Goal: Task Accomplishment & Management: Use online tool/utility

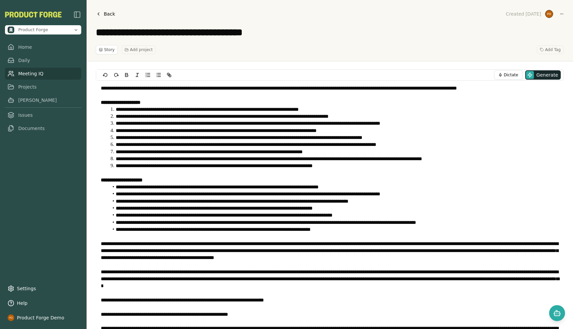
click at [21, 76] on link "Meeting IQ" at bounding box center [43, 74] width 76 height 12
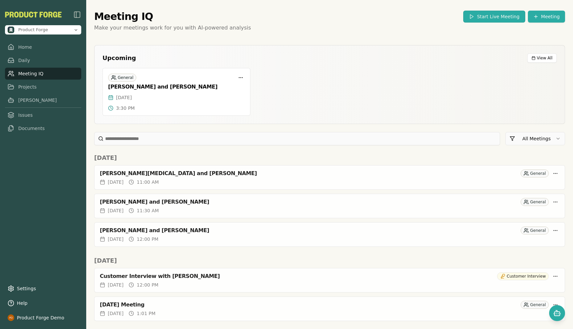
click at [487, 17] on button "Start Live Meeting" at bounding box center [495, 17] width 62 height 12
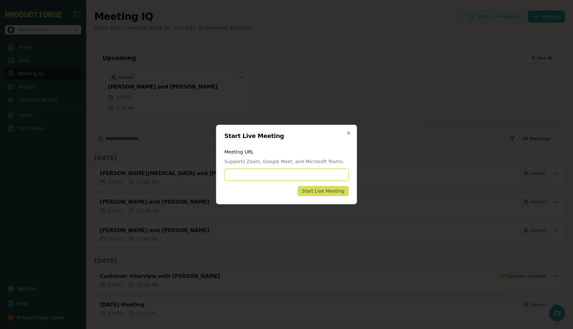
paste input "**********"
type input "**********"
click at [319, 190] on div "Start Live Meeting" at bounding box center [323, 191] width 42 height 7
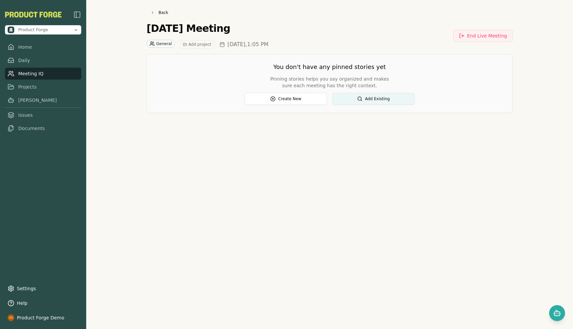
click at [232, 298] on div "Back [DATE] Meeting General Add project [DATE] 1:05 PM End Live Meeting You don…" at bounding box center [330, 164] width 382 height 329
click at [32, 44] on link "Home" at bounding box center [43, 47] width 76 height 12
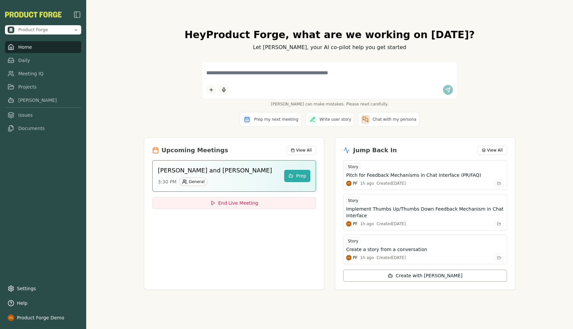
click at [161, 91] on div "[PERSON_NAME] can make mistakes. Please read carefully." at bounding box center [330, 84] width 372 height 45
click at [116, 165] on div "Hey Product Forge , what are we working on [DATE]? Let [PERSON_NAME], your AI c…" at bounding box center [329, 164] width 487 height 329
click at [113, 172] on div "Hey Product Forge , what are we working on [DATE]? Let [PERSON_NAME], your AI c…" at bounding box center [329, 164] width 487 height 329
click at [35, 78] on link "Meeting IQ" at bounding box center [43, 74] width 76 height 12
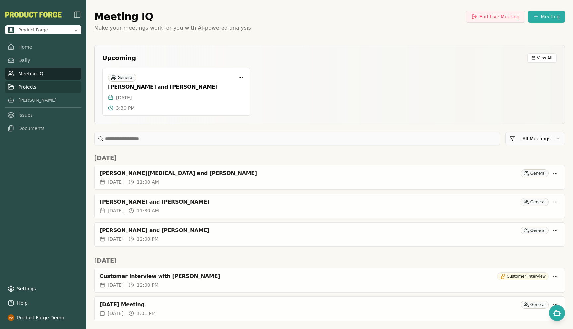
click at [22, 86] on link "Projects" at bounding box center [43, 87] width 76 height 12
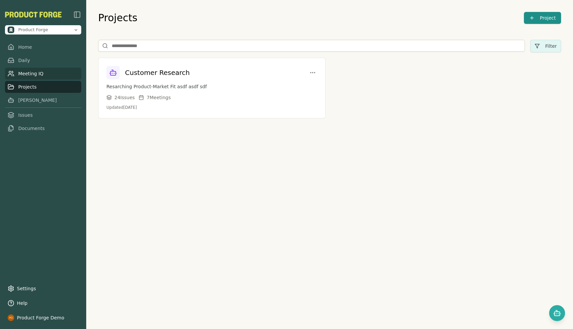
click at [43, 73] on link "Meeting IQ" at bounding box center [43, 74] width 76 height 12
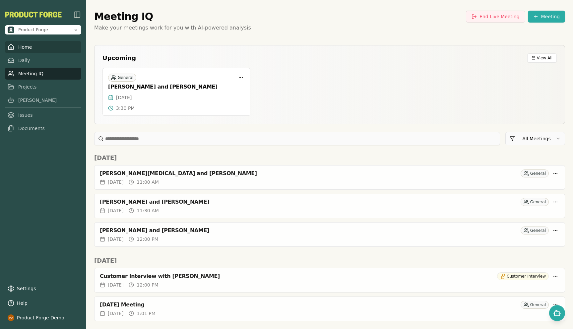
click at [21, 48] on link "Home" at bounding box center [43, 47] width 76 height 12
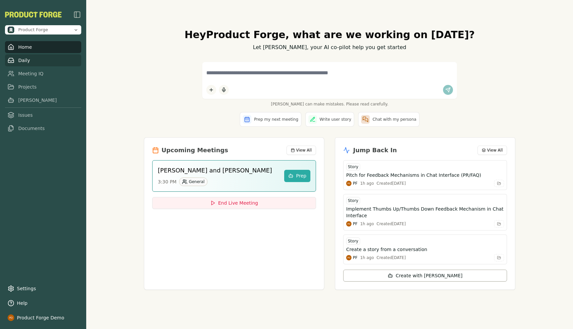
click at [24, 60] on link "Daily" at bounding box center [43, 60] width 76 height 12
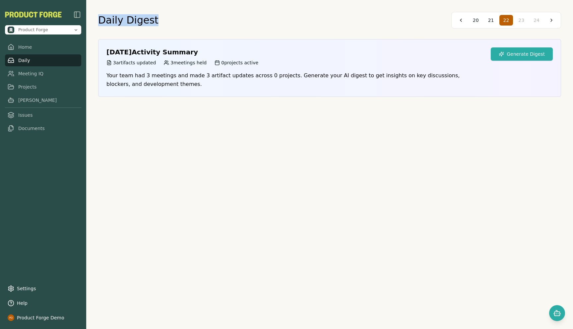
drag, startPoint x: 150, startPoint y: 26, endPoint x: 94, endPoint y: 18, distance: 56.6
click at [94, 18] on div "Daily Digest 20 21 22 23 24 [DATE] Activity Summary 3 artifacts updated 3 meeti…" at bounding box center [329, 164] width 487 height 329
click at [463, 21] on button at bounding box center [461, 20] width 11 height 11
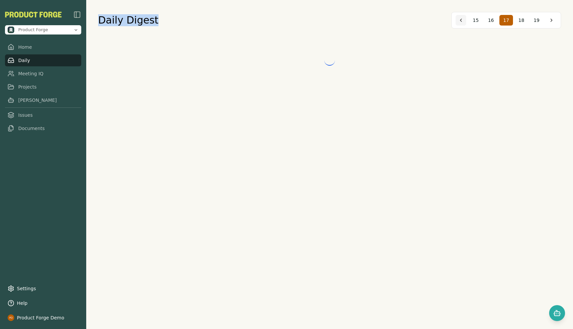
click at [463, 21] on button at bounding box center [461, 20] width 11 height 11
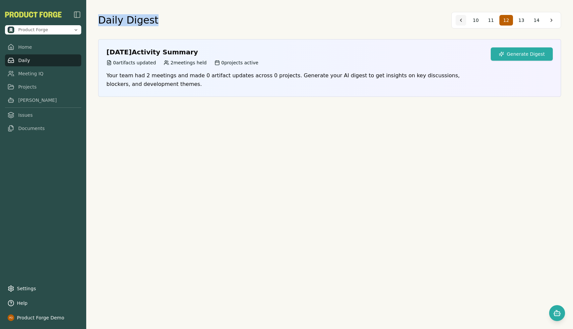
click at [463, 21] on button at bounding box center [461, 20] width 11 height 11
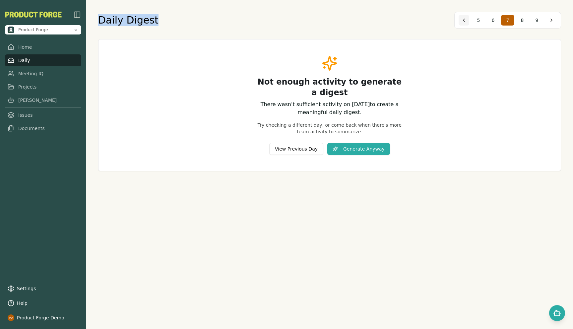
click at [463, 21] on button at bounding box center [464, 20] width 11 height 11
click at [463, 21] on button at bounding box center [463, 20] width 11 height 11
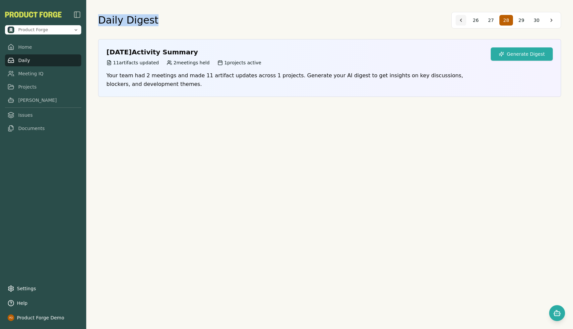
click at [463, 21] on button at bounding box center [461, 20] width 11 height 11
click at [538, 21] on span "25" at bounding box center [537, 20] width 6 height 7
click at [508, 52] on button "Generate Digest" at bounding box center [522, 53] width 62 height 13
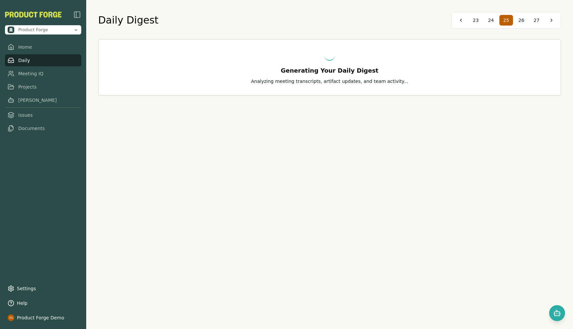
click at [359, 16] on div "Daily Digest 23 24 25 26 27" at bounding box center [329, 20] width 463 height 17
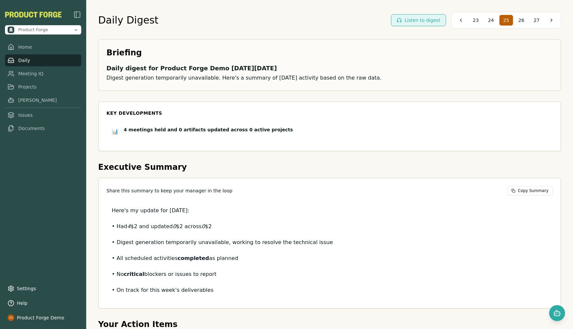
scroll to position [42, 0]
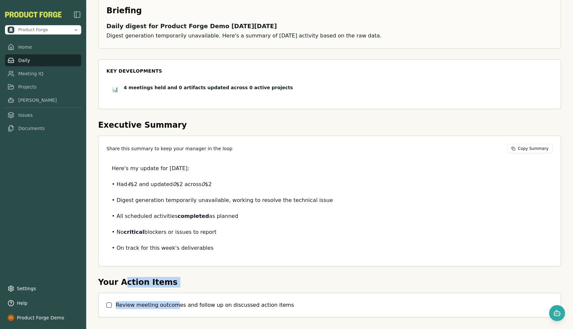
drag, startPoint x: 122, startPoint y: 283, endPoint x: 175, endPoint y: 303, distance: 56.5
click at [175, 303] on div "Your Action Items Review meeting outcomes and follow up on discussed action ite…" at bounding box center [329, 297] width 463 height 40
click at [266, 120] on h2 "Executive Summary" at bounding box center [329, 125] width 463 height 11
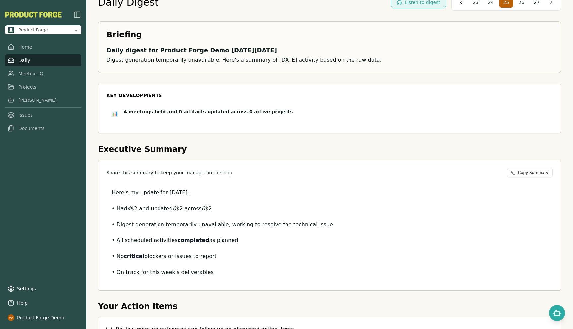
scroll to position [0, 0]
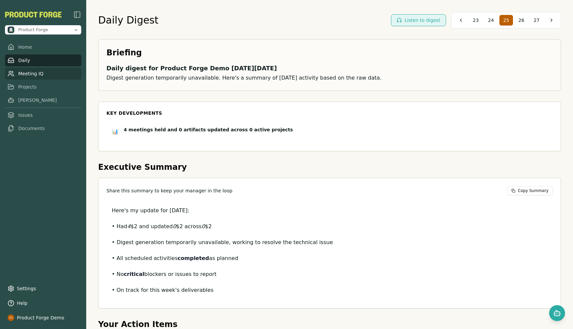
click at [25, 71] on link "Meeting IQ" at bounding box center [43, 74] width 76 height 12
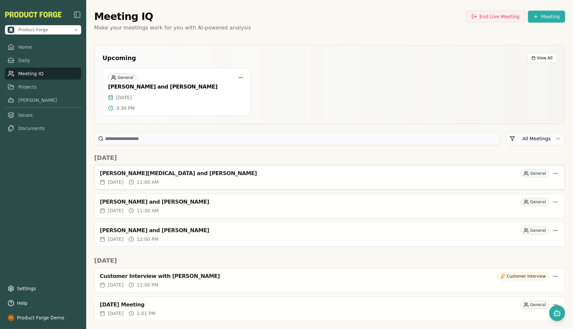
click at [214, 179] on div "[DATE] 11:00 AM" at bounding box center [330, 182] width 460 height 7
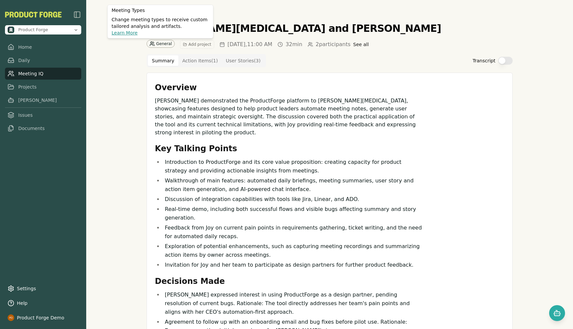
click at [164, 43] on div "General" at bounding box center [161, 44] width 28 height 8
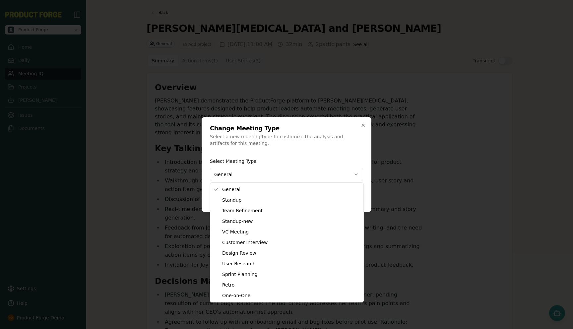
click at [259, 168] on body "Product Forge Home Daily Meeting IQ Projects [PERSON_NAME] Issues Documents Set…" at bounding box center [286, 164] width 573 height 329
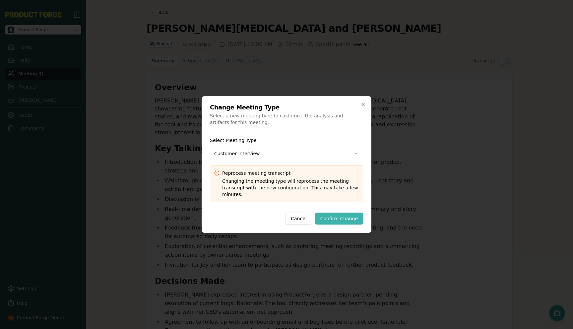
click at [346, 220] on button "Confirm Change" at bounding box center [339, 219] width 48 height 12
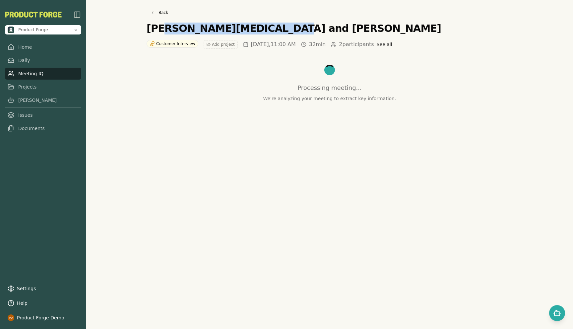
drag, startPoint x: 263, startPoint y: 29, endPoint x: 160, endPoint y: 27, distance: 102.6
click at [160, 27] on div "[PERSON_NAME][MEDICAL_DATA] and [PERSON_NAME] Customer Interview Add project [D…" at bounding box center [330, 36] width 366 height 26
click at [145, 28] on div "Back [PERSON_NAME][MEDICAL_DATA] and [PERSON_NAME] Customer Interview Add proje…" at bounding box center [330, 164] width 382 height 329
click at [155, 31] on h1 "[PERSON_NAME][MEDICAL_DATA] and [PERSON_NAME]" at bounding box center [294, 29] width 295 height 12
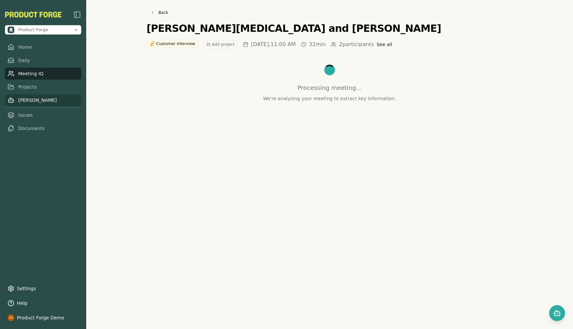
click at [17, 99] on link "[PERSON_NAME]" at bounding box center [43, 100] width 76 height 12
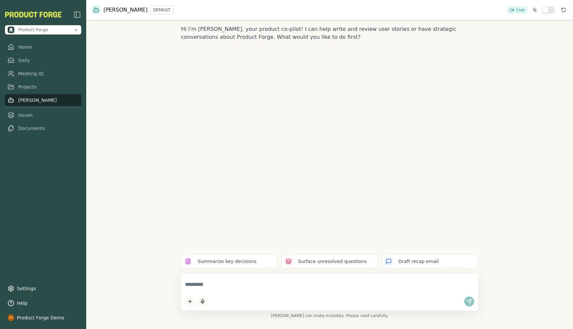
click at [232, 287] on textarea at bounding box center [329, 285] width 289 height 14
type textarea "**********"
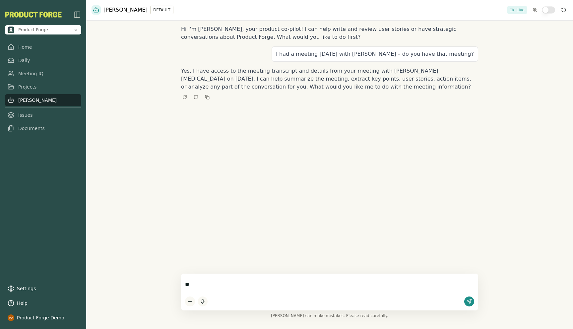
type textarea "*"
type textarea "**********"
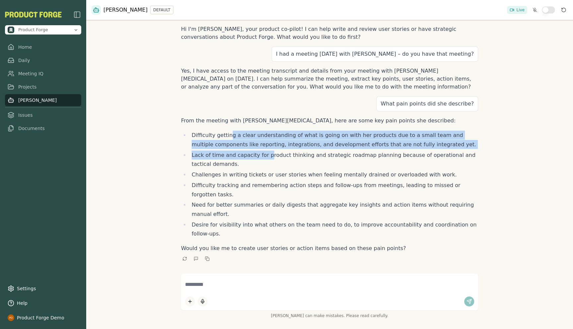
drag, startPoint x: 228, startPoint y: 136, endPoint x: 266, endPoint y: 157, distance: 43.4
click at [266, 157] on ul "Difficulty getting a clear understanding of what is going on with her products …" at bounding box center [329, 185] width 297 height 108
click at [19, 89] on link "Projects" at bounding box center [43, 87] width 76 height 12
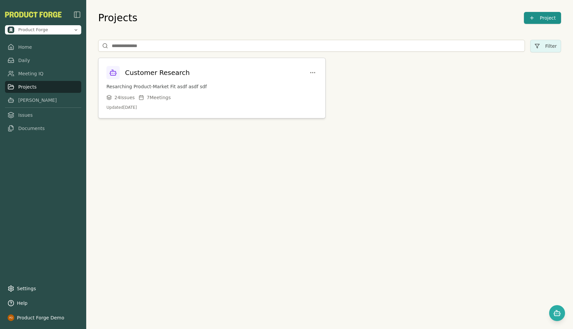
click at [206, 89] on p "Resarching Product-Market Fit asdf asdf sdf" at bounding box center [212, 86] width 211 height 7
click at [164, 72] on h3 "Customer Research" at bounding box center [157, 72] width 65 height 9
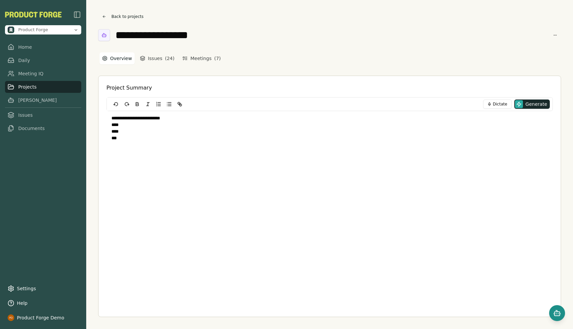
click at [556, 312] on icon "Open chat" at bounding box center [558, 313] width 8 height 8
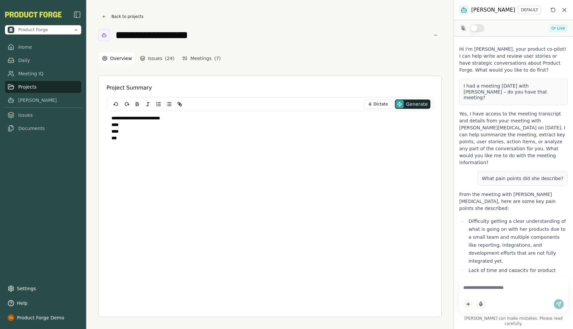
scroll to position [125, 0]
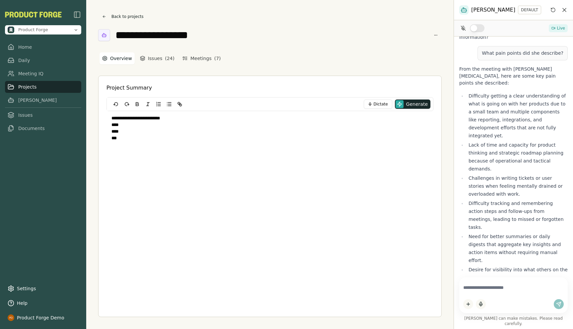
click at [131, 139] on p "***" at bounding box center [270, 138] width 317 height 7
click at [204, 231] on div "**********" at bounding box center [270, 209] width 327 height 225
click at [125, 15] on button "Back to projects" at bounding box center [122, 16] width 49 height 9
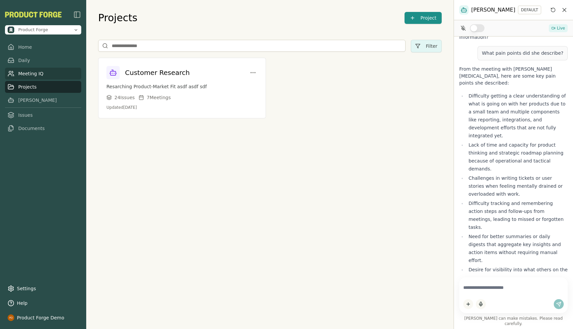
click at [25, 78] on link "Meeting IQ" at bounding box center [43, 74] width 76 height 12
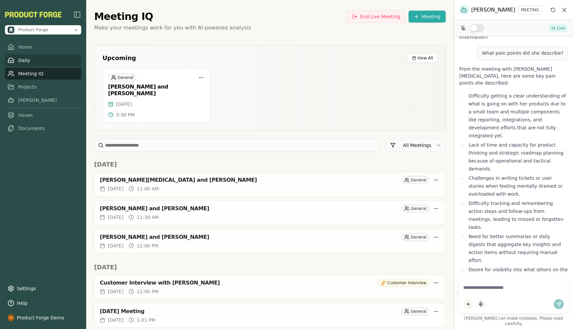
click at [15, 62] on link "Daily" at bounding box center [43, 60] width 76 height 12
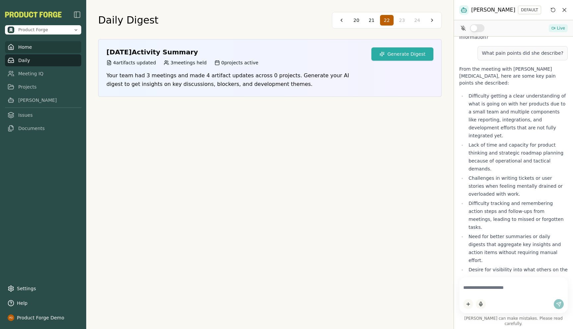
click at [30, 47] on link "Home" at bounding box center [43, 47] width 76 height 12
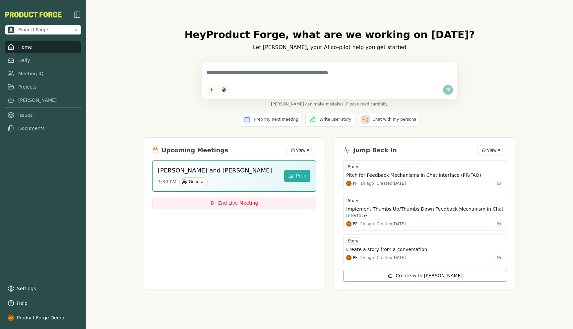
click at [236, 75] on textarea at bounding box center [329, 73] width 247 height 14
click at [303, 73] on textarea "**********" at bounding box center [329, 73] width 247 height 14
type textarea "**********"
click at [210, 90] on html "**********" at bounding box center [286, 164] width 573 height 329
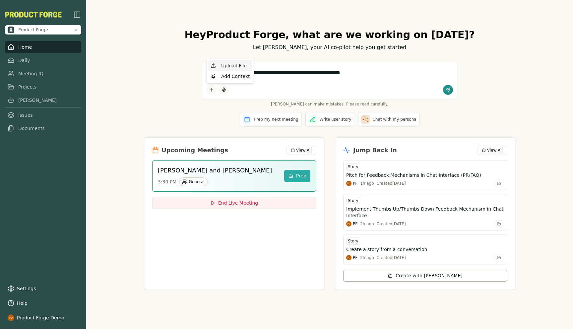
click at [220, 69] on div "Upload File" at bounding box center [230, 65] width 44 height 11
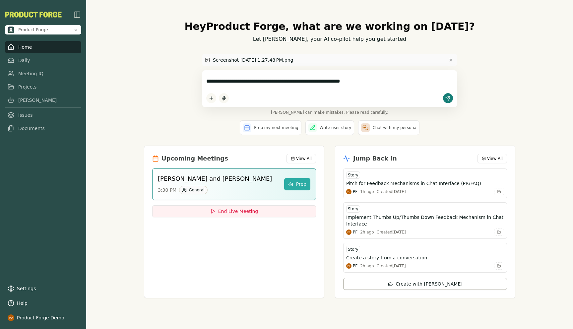
click at [447, 98] on icon "submit" at bounding box center [448, 98] width 5 height 5
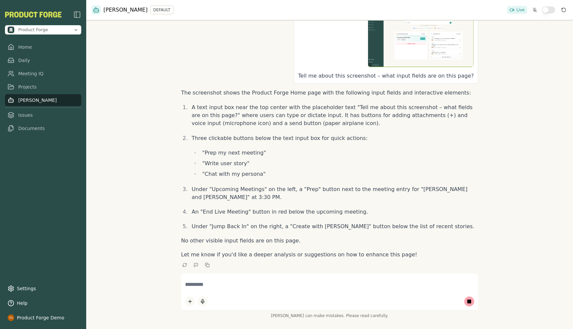
scroll to position [248, 0]
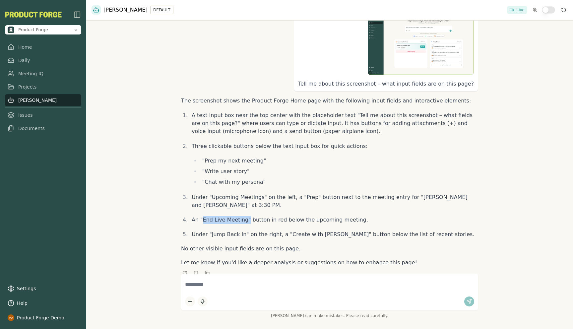
drag, startPoint x: 203, startPoint y: 201, endPoint x: 246, endPoint y: 204, distance: 42.6
click at [246, 216] on p "An "End Live Meeting" button in red below the upcoming meeting." at bounding box center [335, 220] width 287 height 8
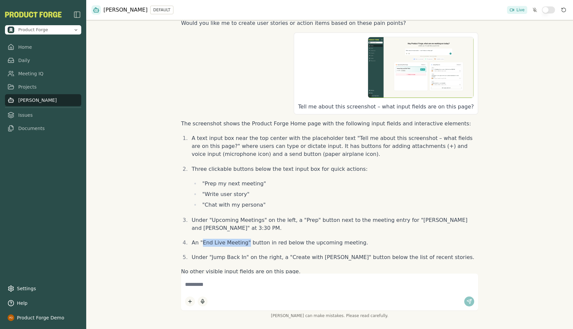
scroll to position [207, 0]
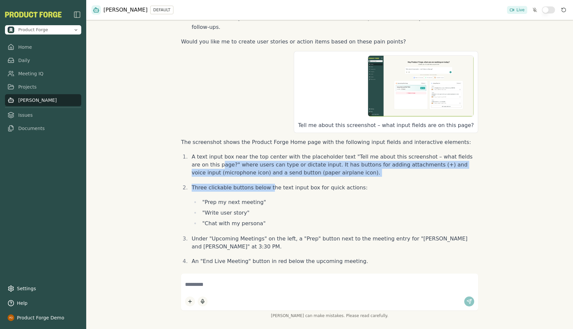
drag, startPoint x: 196, startPoint y: 143, endPoint x: 268, endPoint y: 166, distance: 75.8
click at [268, 166] on ol "A text input box near the top center with the placeholder text "Tell me about t…" at bounding box center [329, 216] width 297 height 128
click at [259, 158] on p "A text input box near the top center with the placeholder text "Tell me about t…" at bounding box center [335, 165] width 287 height 24
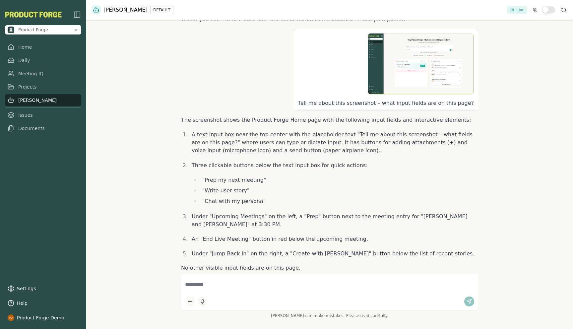
scroll to position [248, 0]
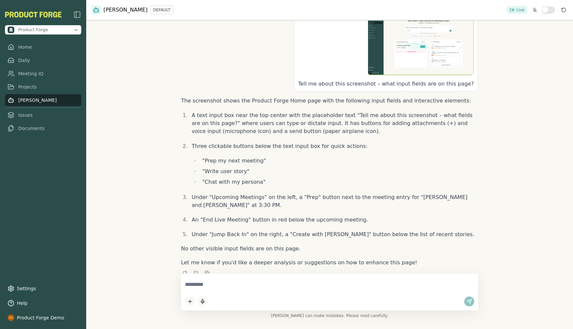
click at [214, 283] on textarea at bounding box center [329, 285] width 289 height 14
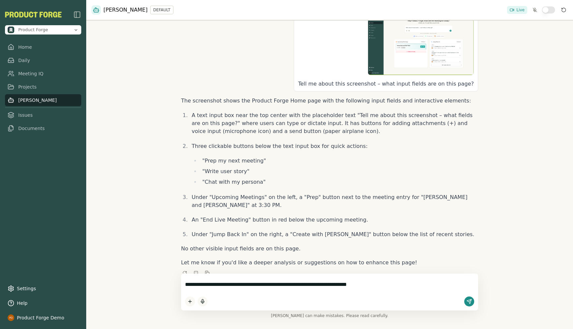
type textarea "**********"
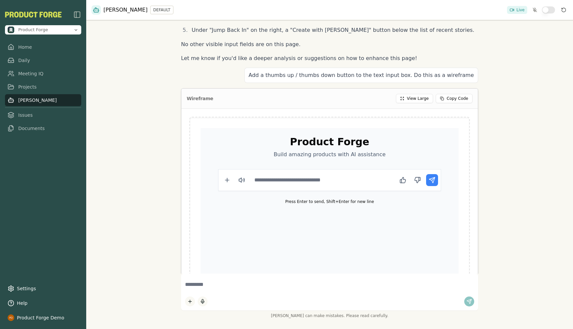
scroll to position [452, 0]
